Goal: Learn about a topic: Learn about a topic

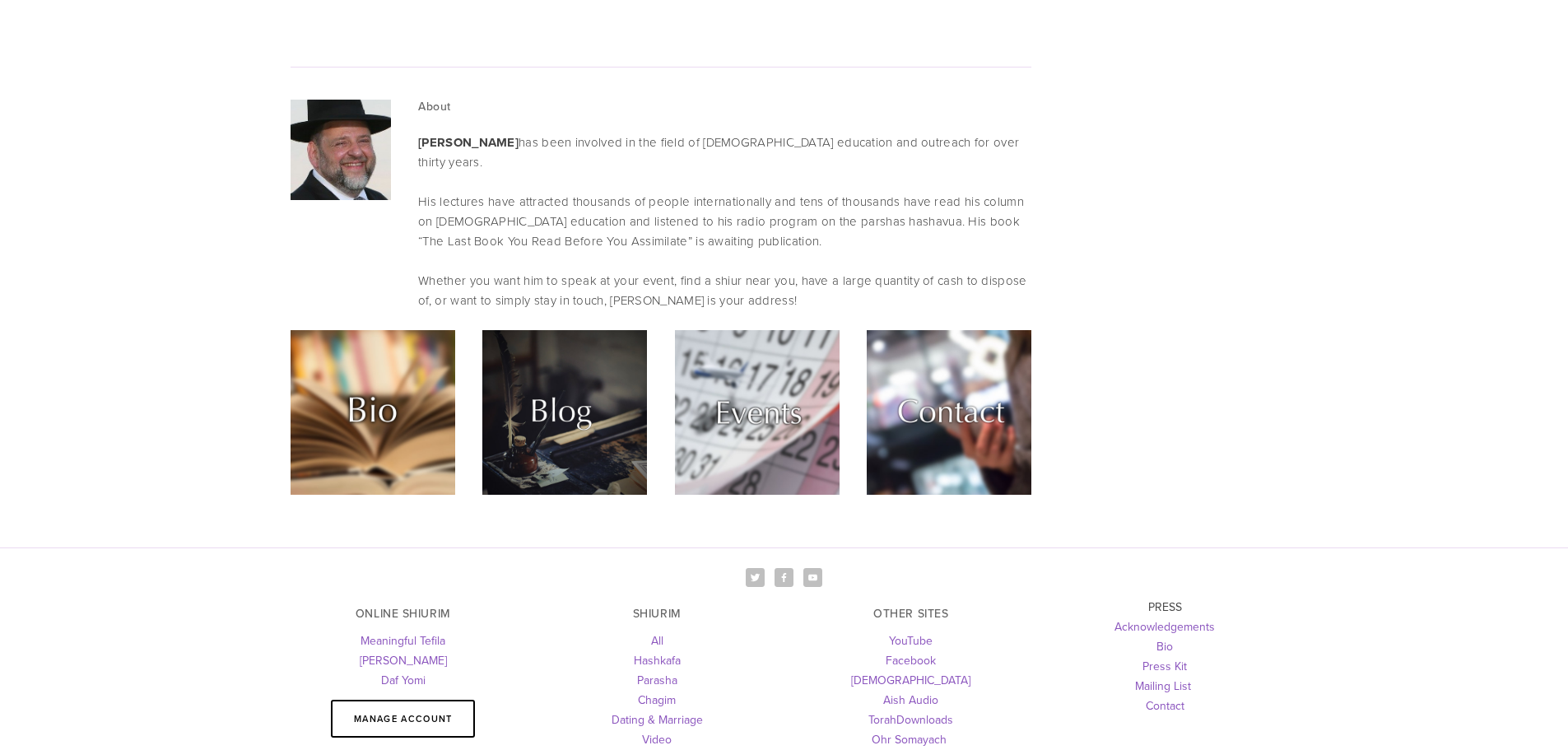
scroll to position [4668, 0]
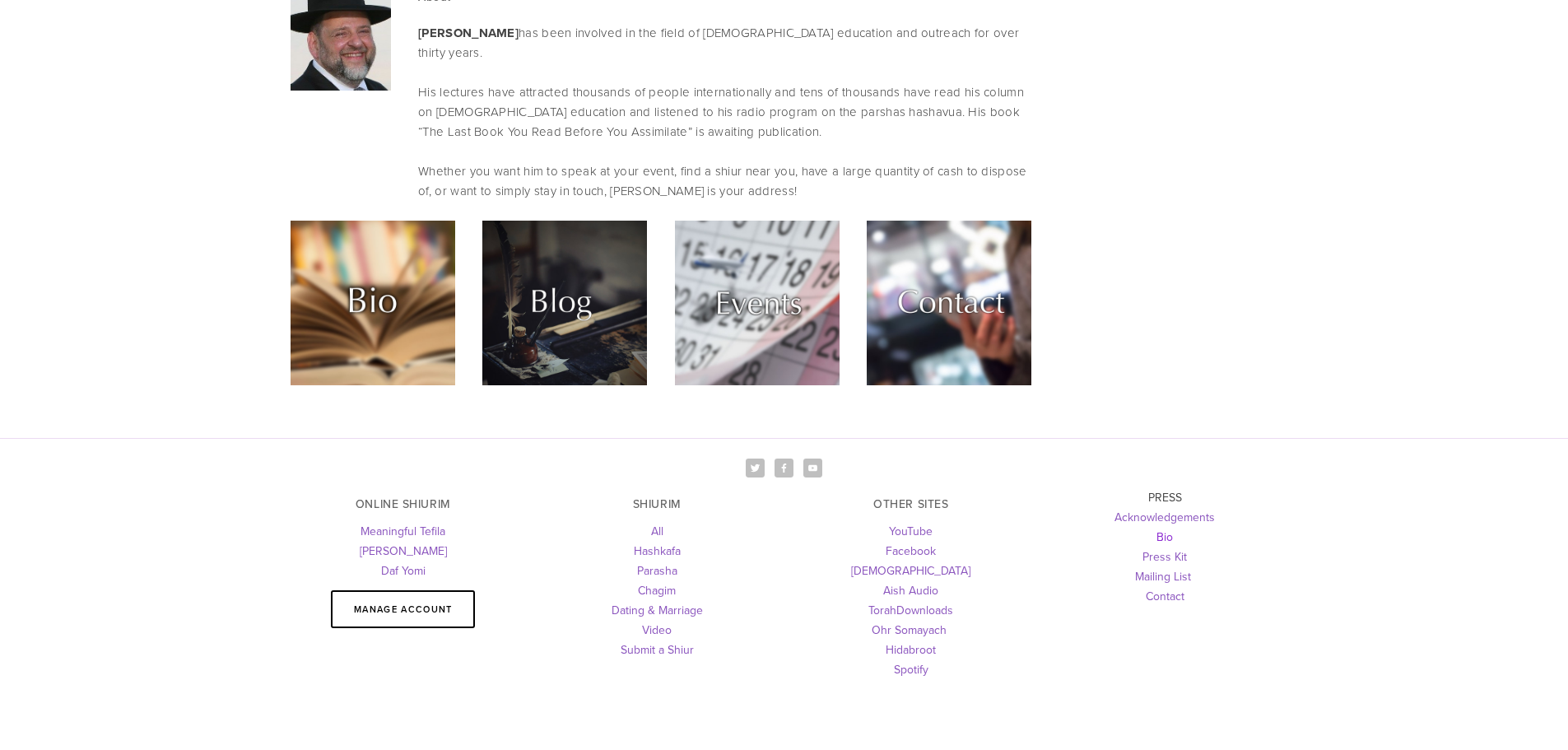
click at [1164, 529] on link "Bio" at bounding box center [1165, 537] width 17 height 17
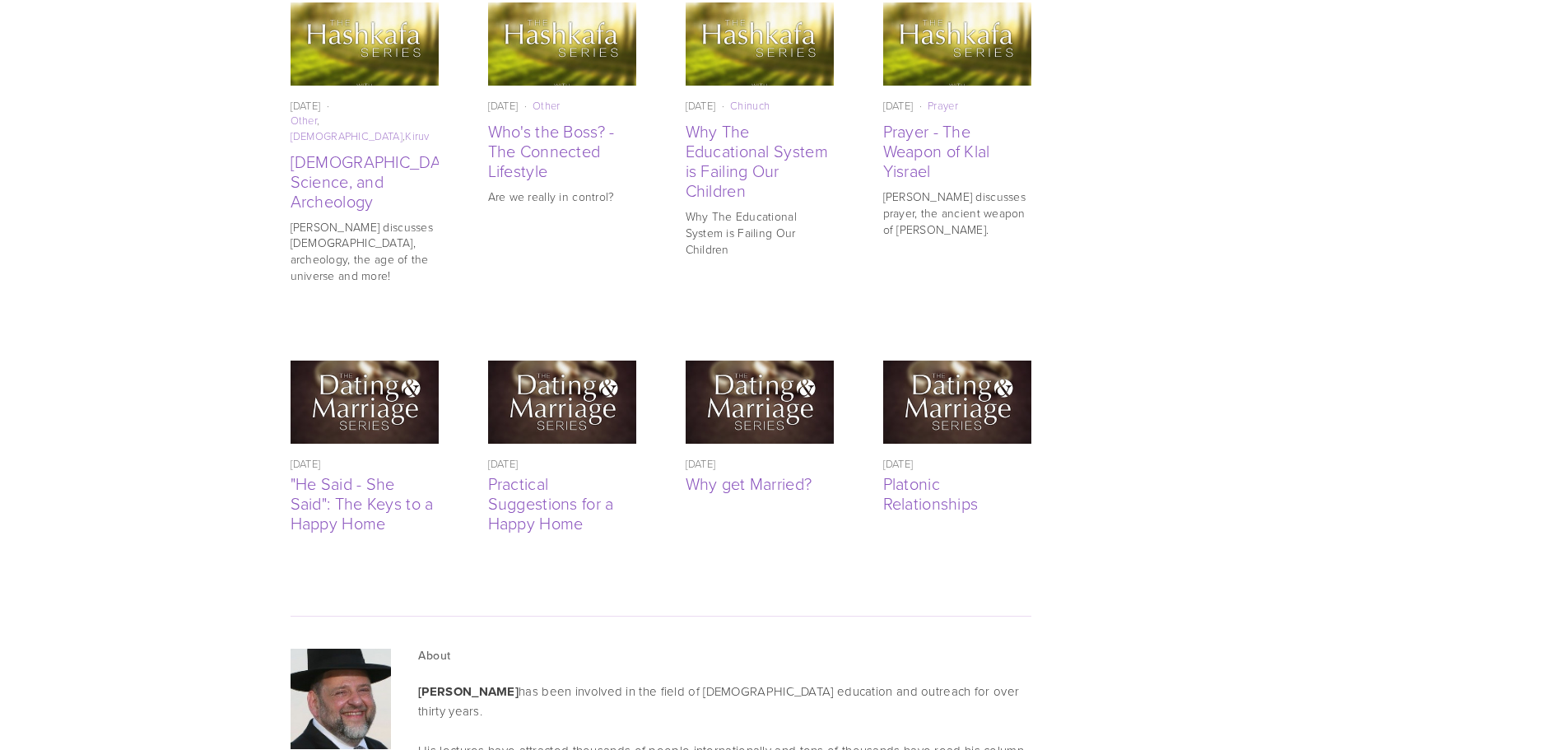
scroll to position [0, 0]
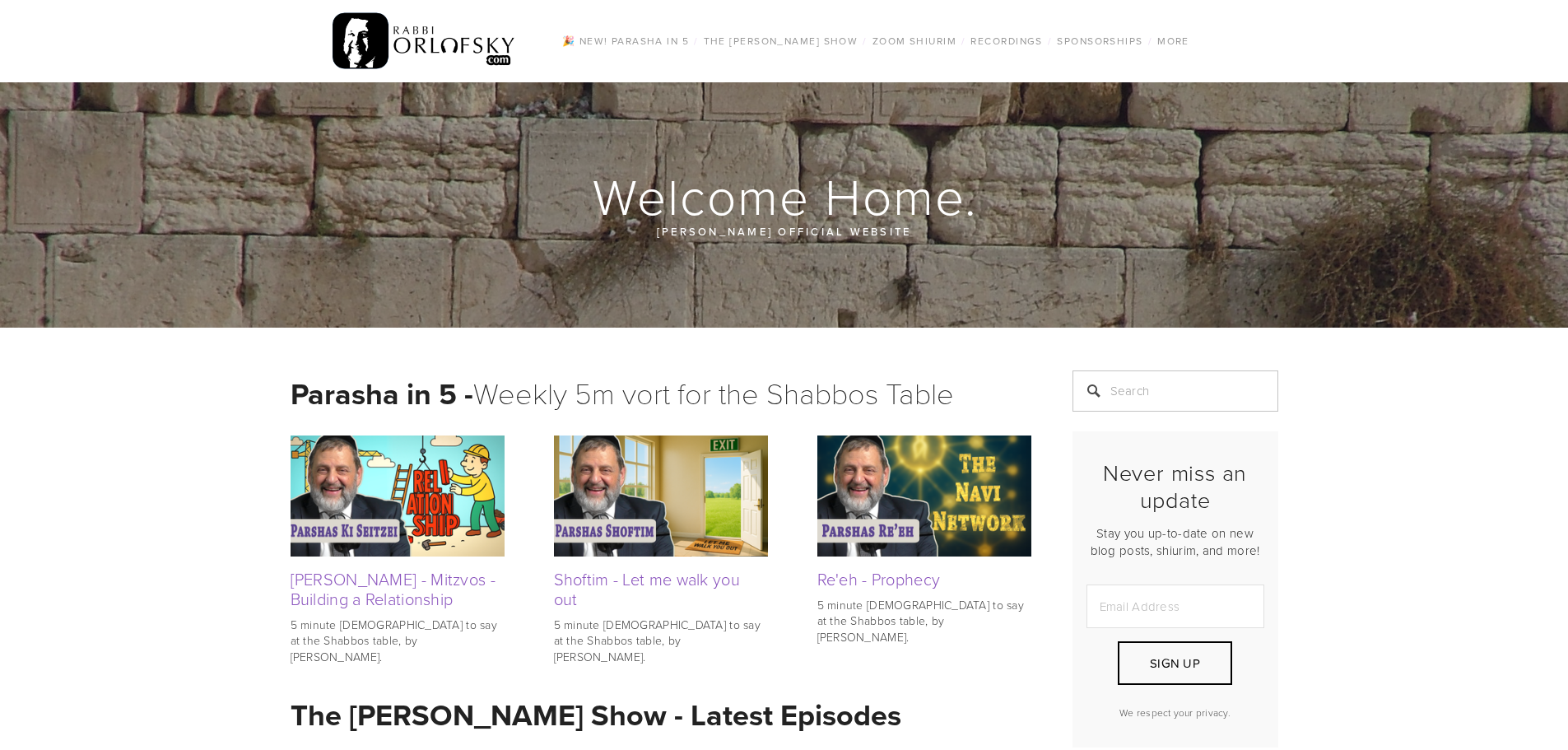
click at [375, 538] on img at bounding box center [397, 495] width 214 height 120
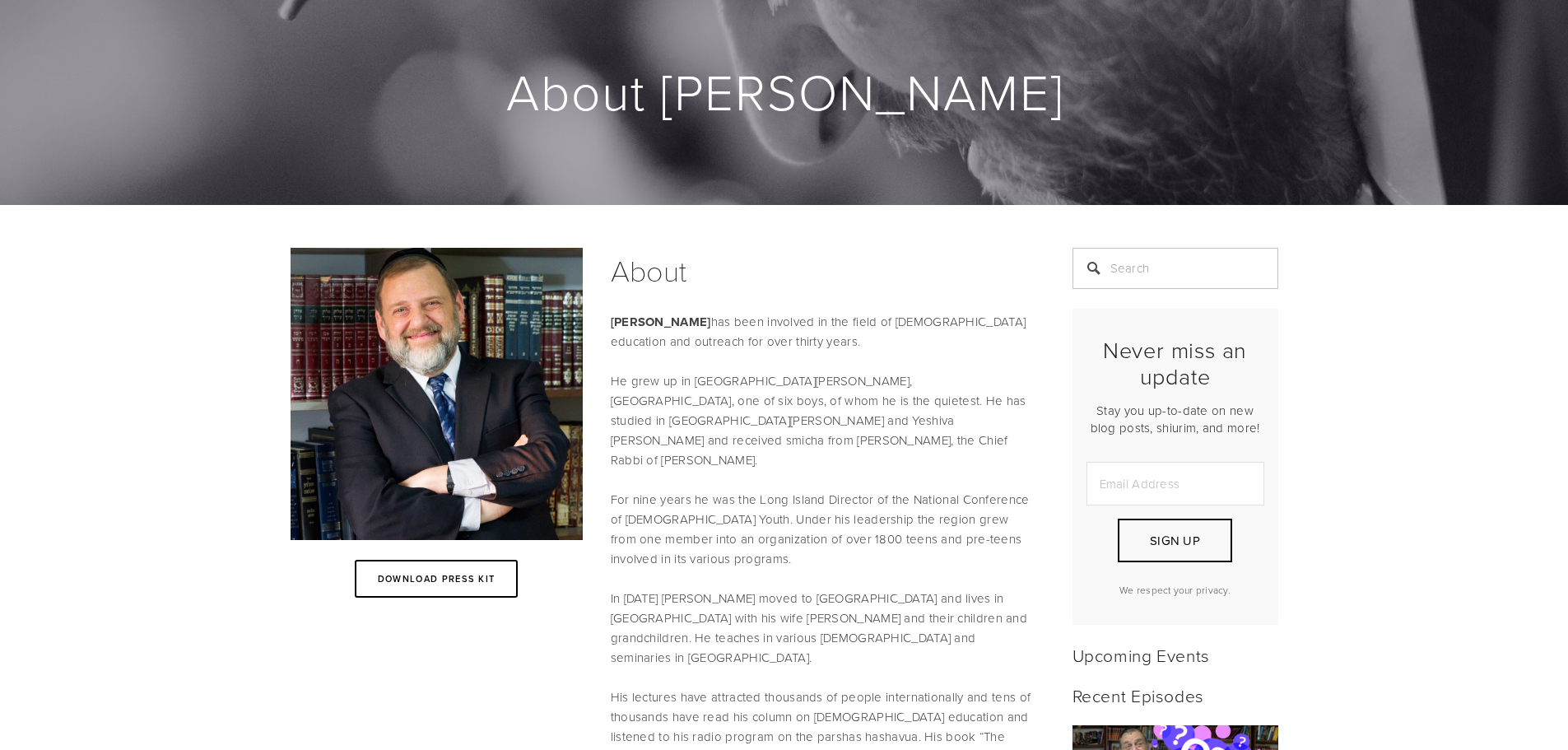
scroll to position [329, 0]
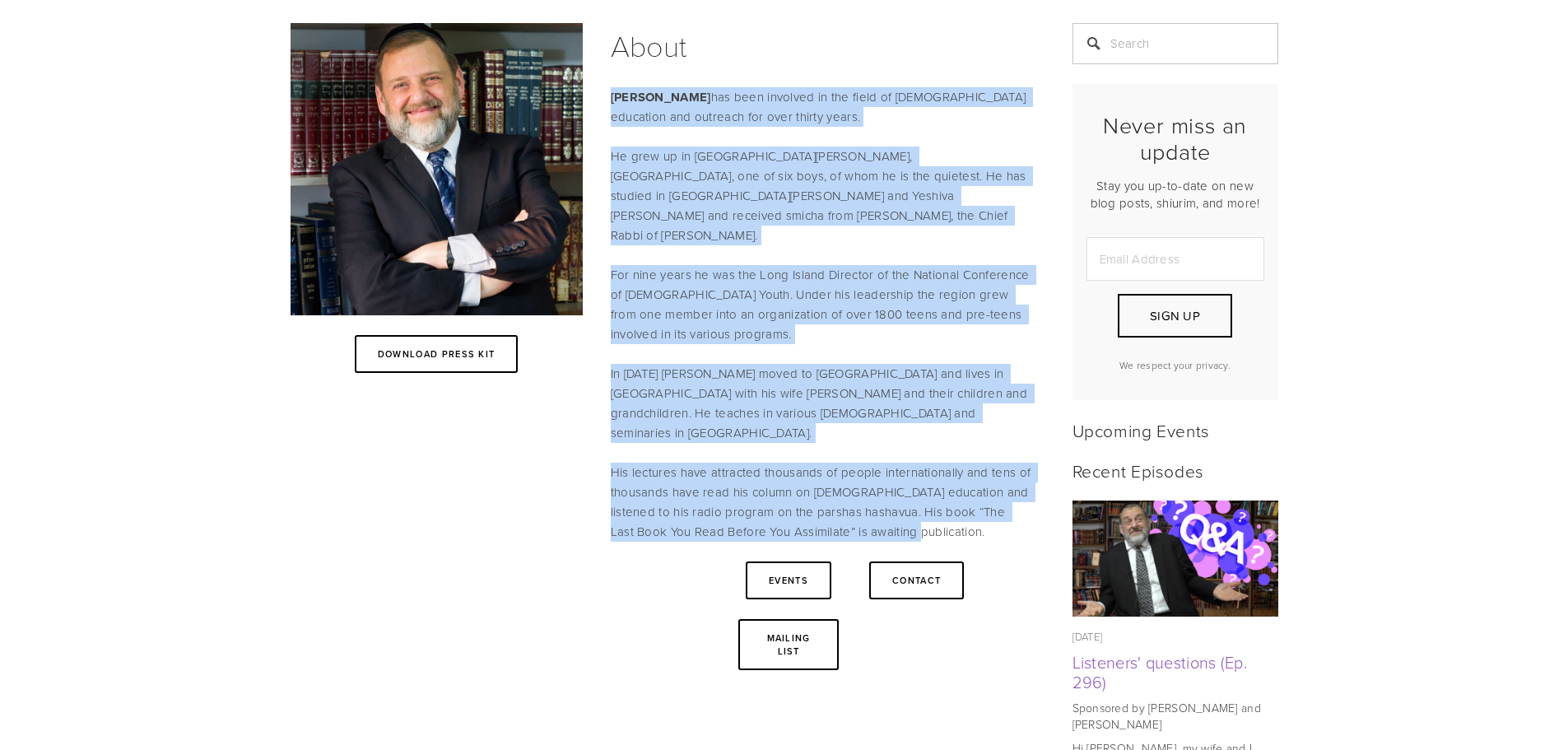
drag, startPoint x: 613, startPoint y: 95, endPoint x: 952, endPoint y: 489, distance: 519.8
click at [952, 489] on div "About Rabbi Dovid Orlofsky has been involved in the field of Jewish education a…" at bounding box center [821, 283] width 421 height 519
copy div "Rabbi Dovid Orlofsky has been involved in the field of Jewish education and out…"
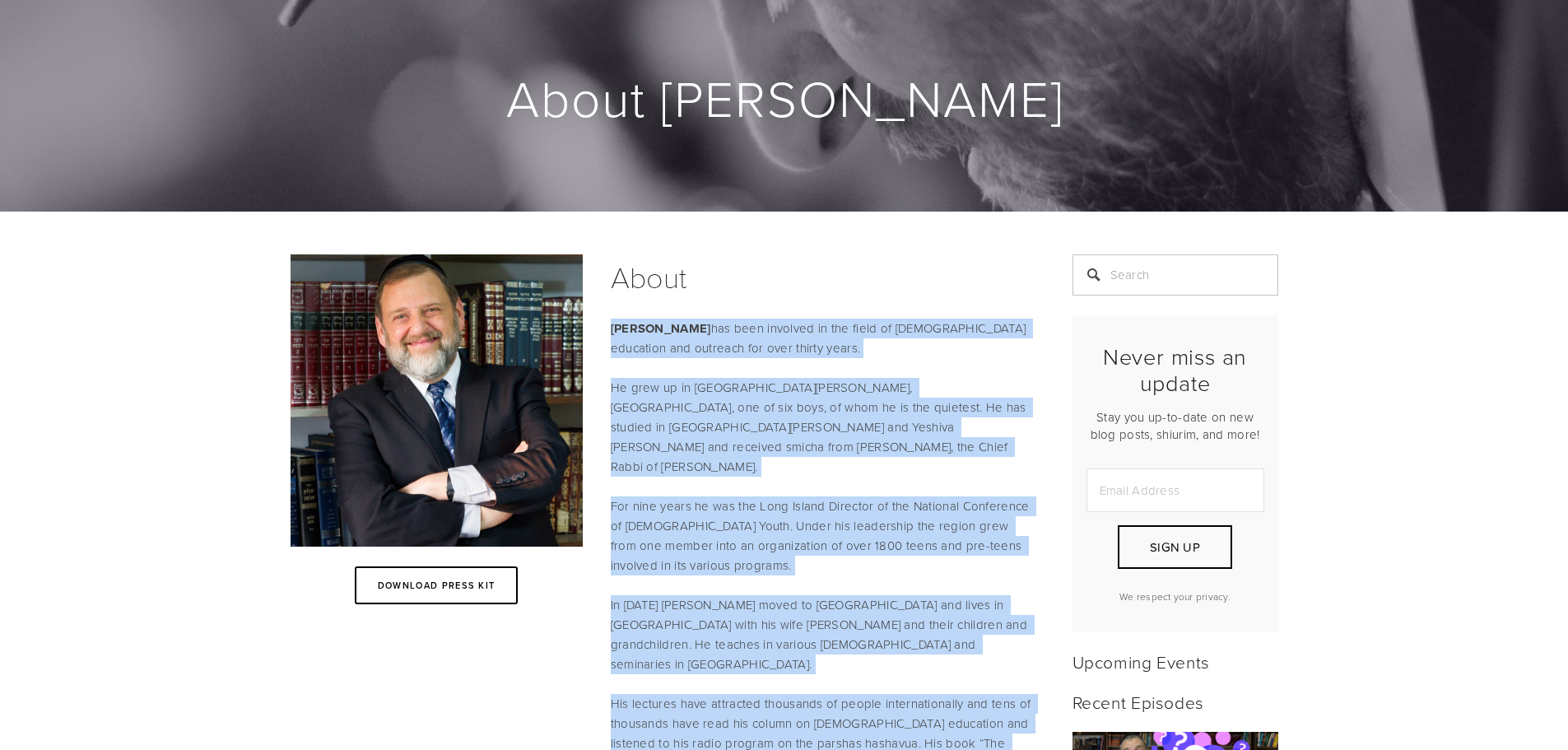
scroll to position [0, 0]
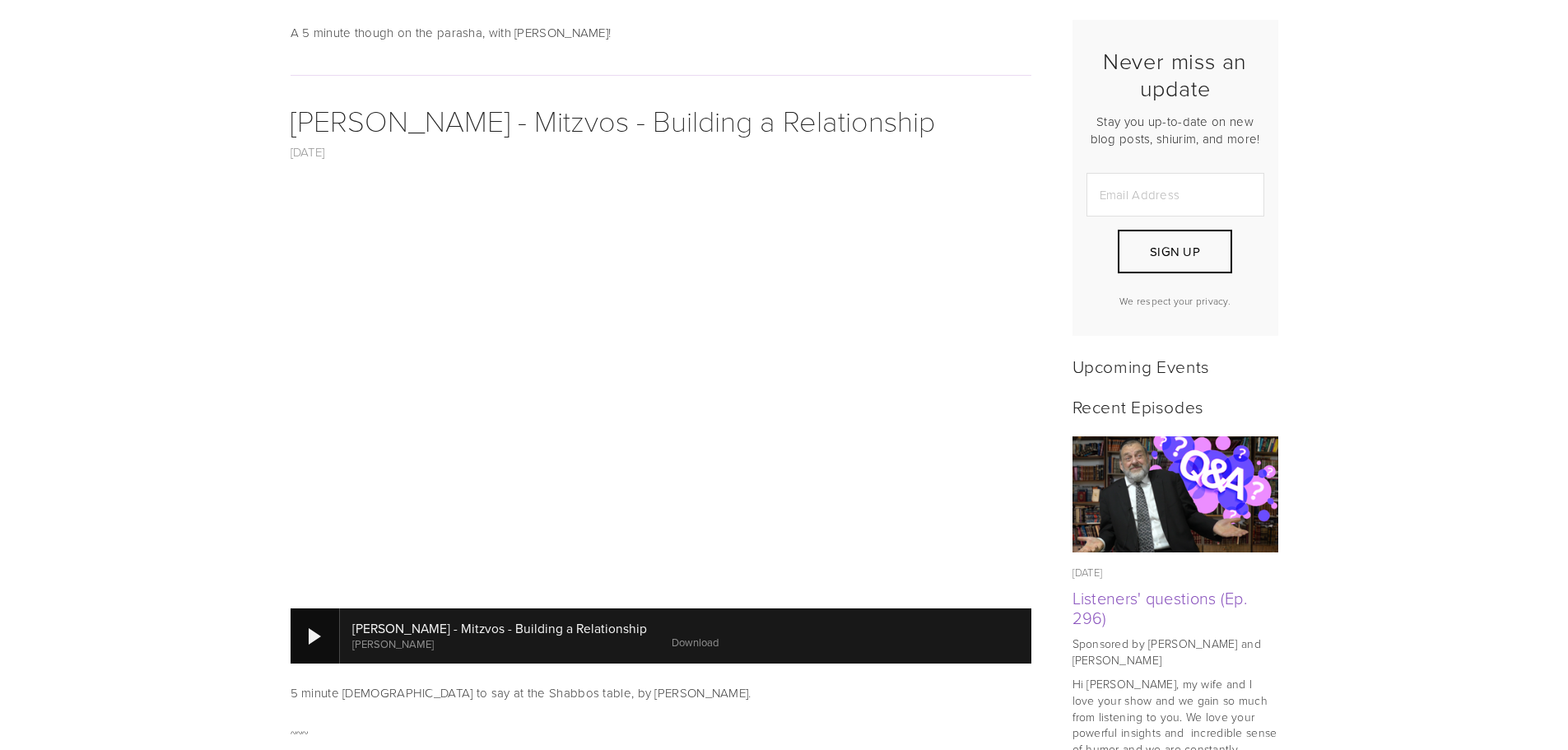
click at [309, 644] on div at bounding box center [314, 636] width 12 height 17
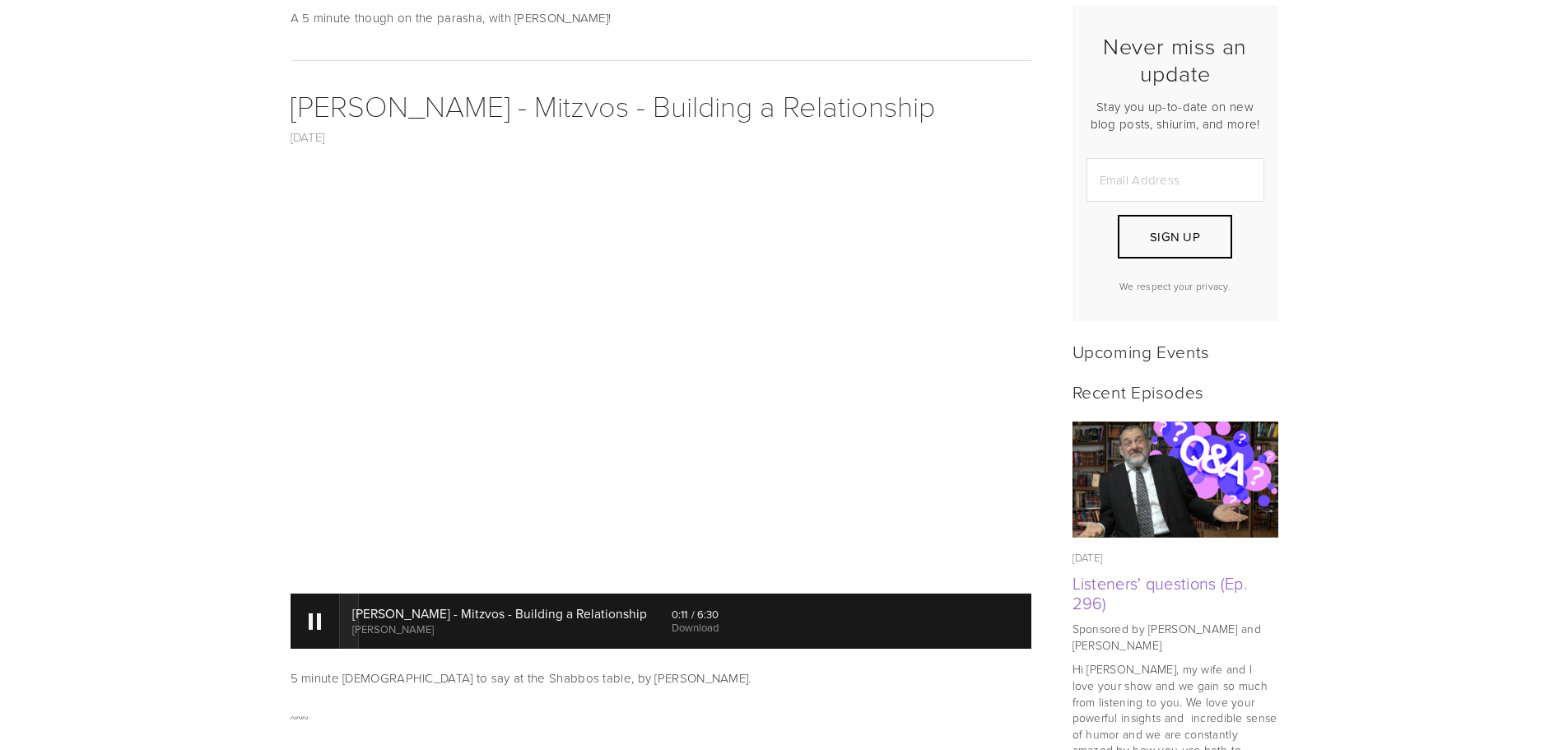
scroll to position [411, 0]
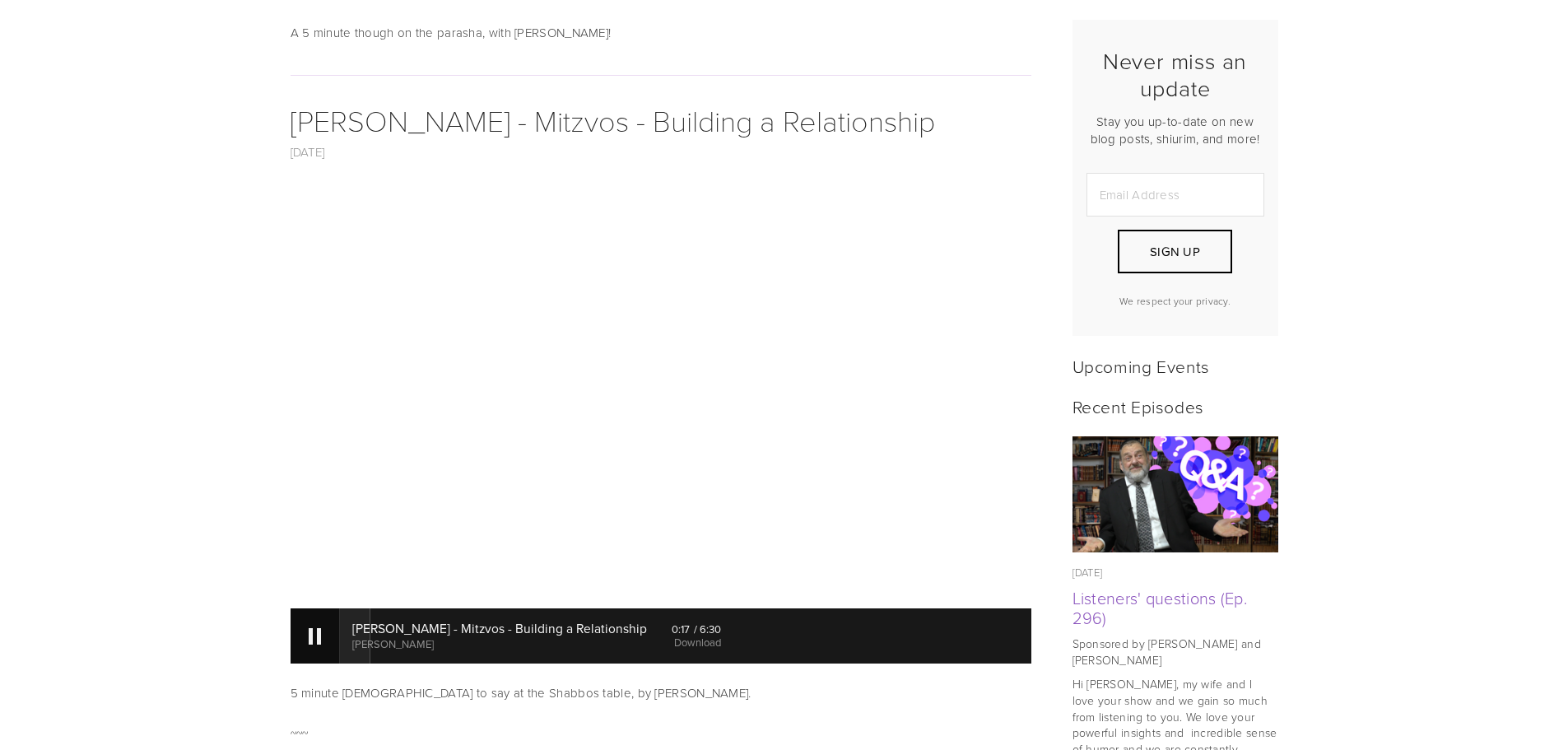
click at [315, 632] on div at bounding box center [314, 636] width 12 height 17
